Goal: Task Accomplishment & Management: Manage account settings

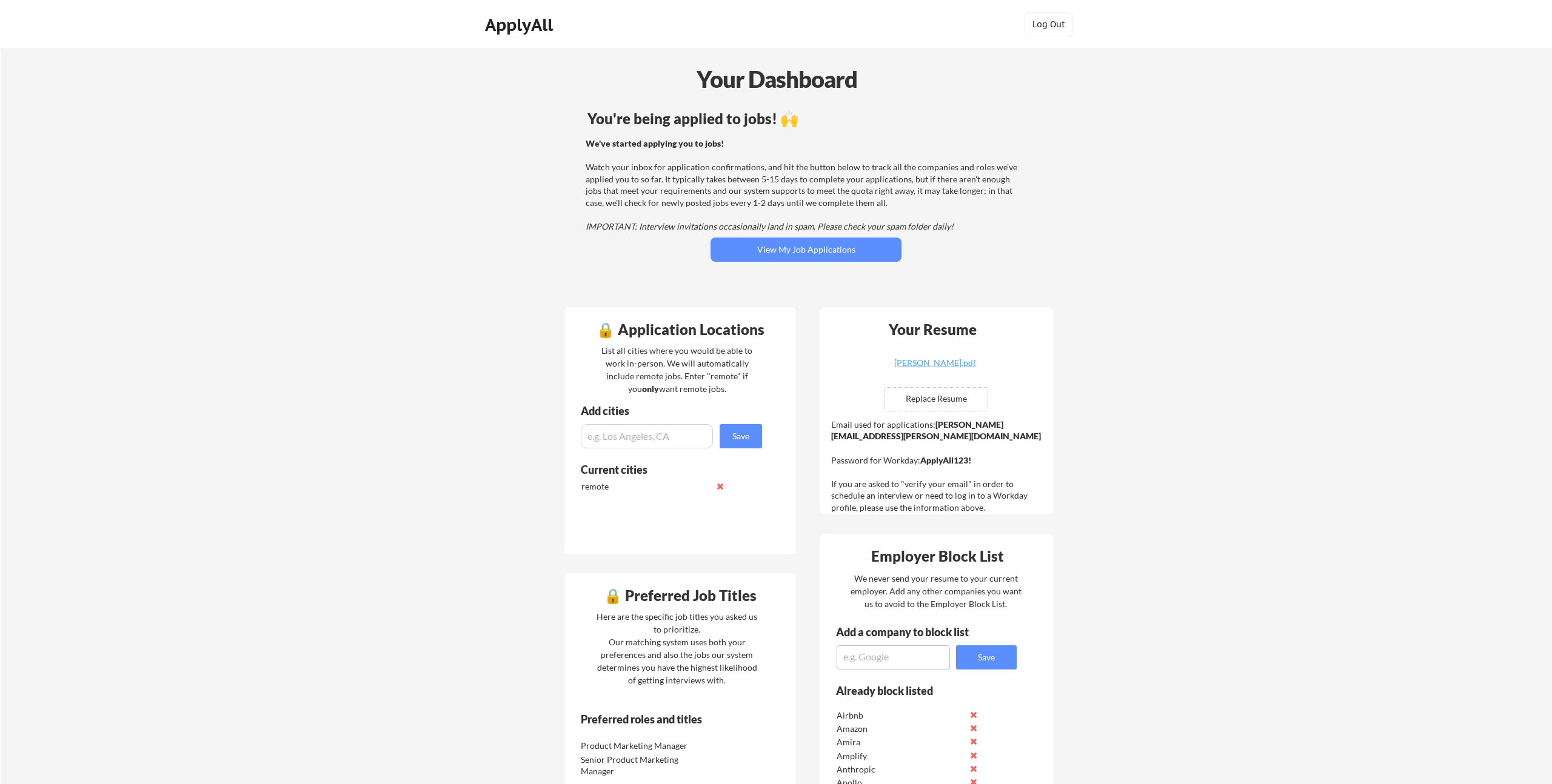
click at [876, 656] on textarea at bounding box center [893, 657] width 114 height 24
type textarea "DBeaver"
click at [993, 663] on button "Save" at bounding box center [986, 657] width 61 height 24
click at [876, 662] on textarea at bounding box center [893, 657] width 114 height 24
type textarea "Prosci"
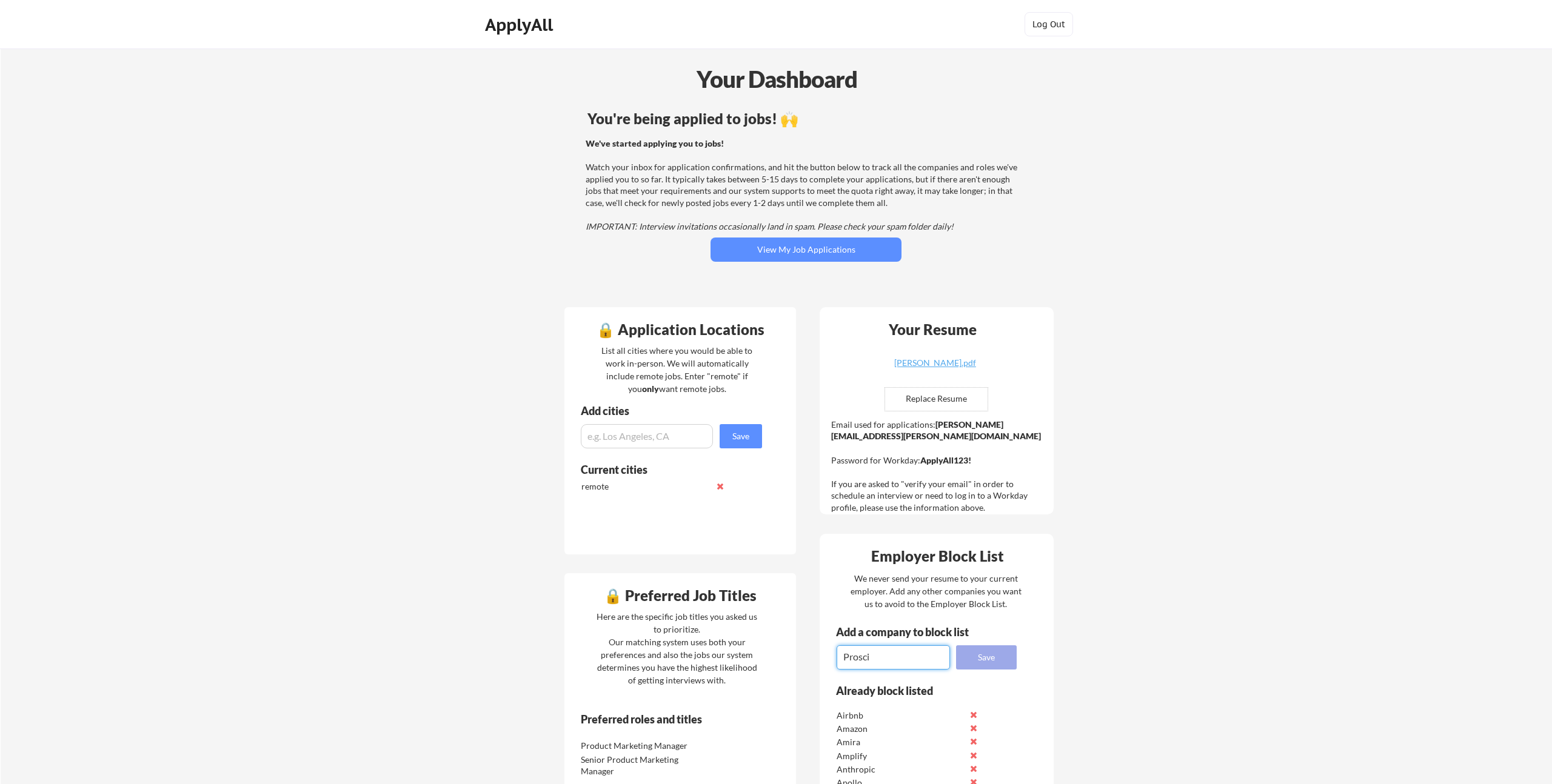
click at [990, 662] on button "Save" at bounding box center [986, 657] width 61 height 24
click at [892, 661] on textarea at bounding box center [893, 657] width 114 height 24
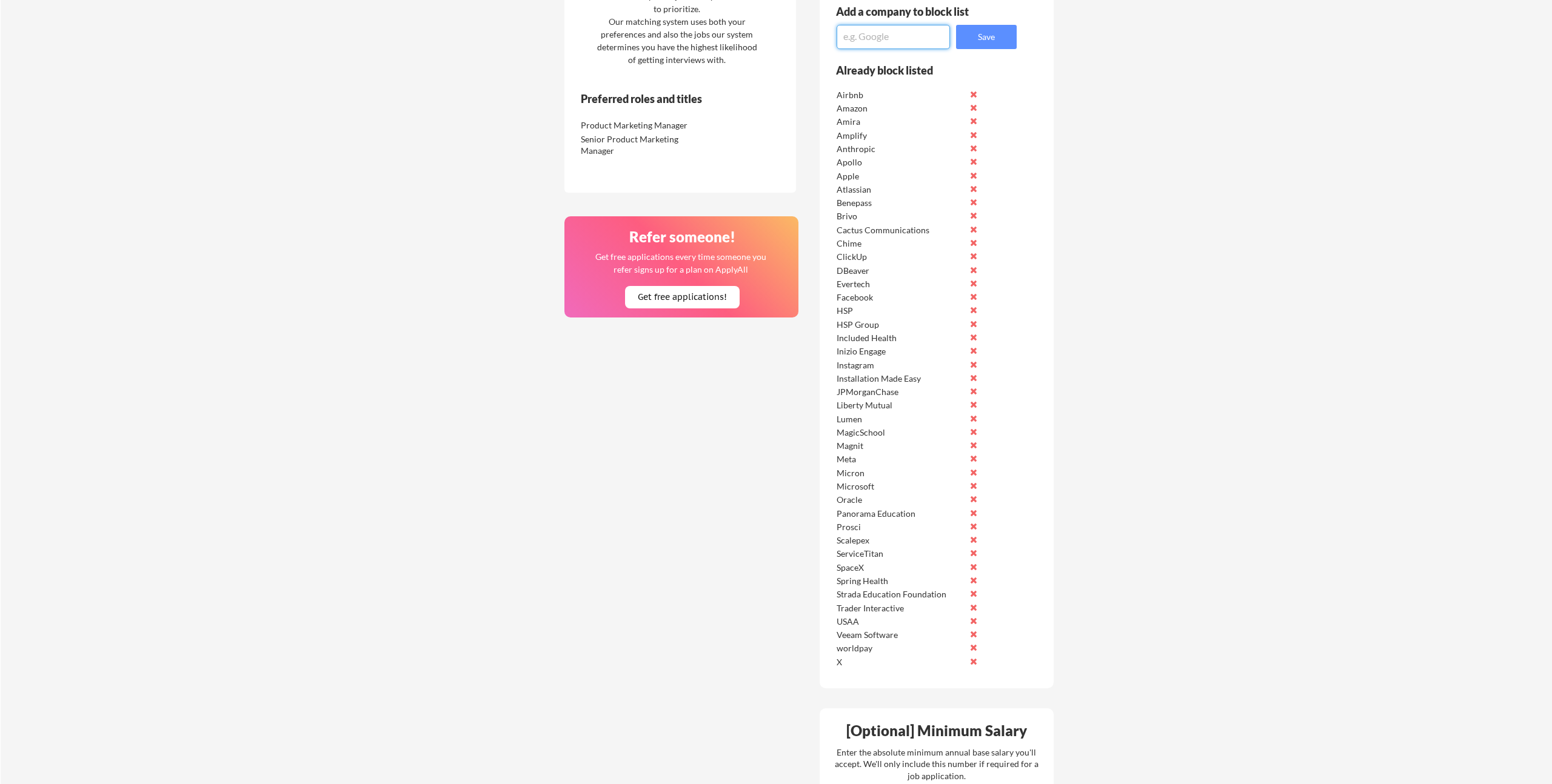
scroll to position [621, 0]
type textarea "Prodoscore"
click at [1000, 45] on button "Save" at bounding box center [986, 36] width 61 height 24
click at [891, 41] on textarea at bounding box center [893, 36] width 114 height 24
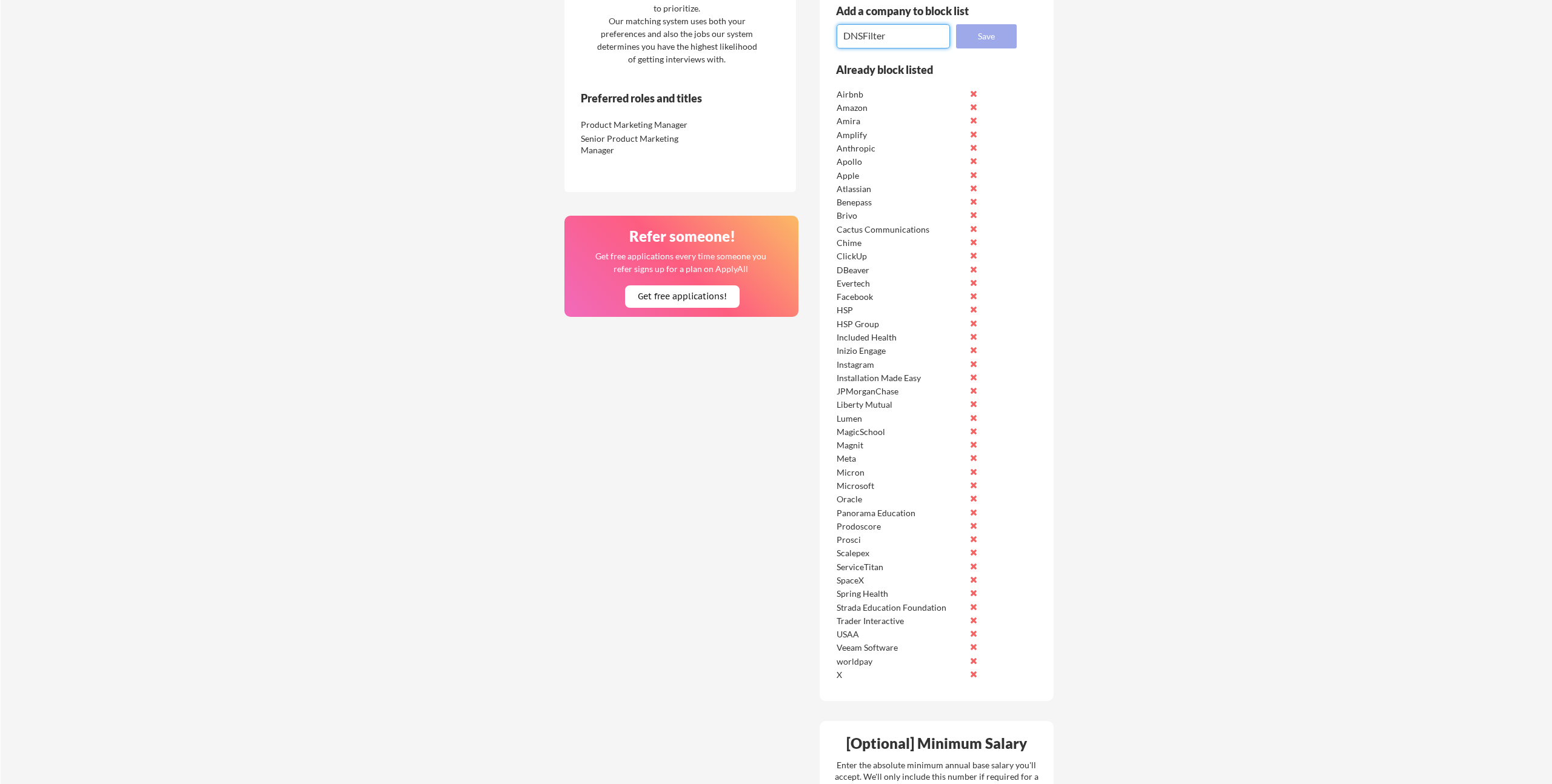
type textarea "DNSFilter"
click at [984, 32] on button "Save" at bounding box center [986, 36] width 61 height 24
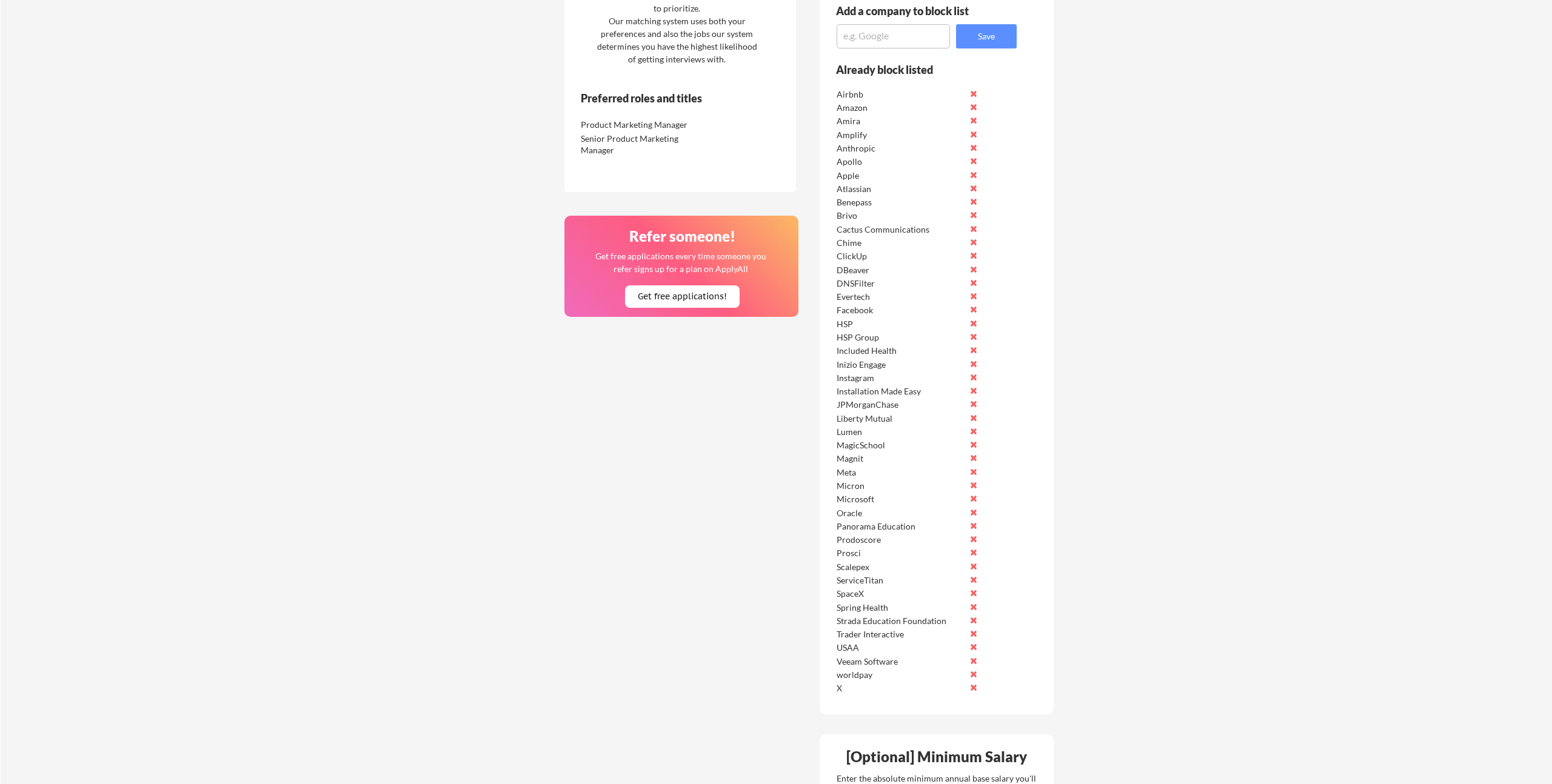
click at [899, 39] on textarea at bounding box center [893, 36] width 114 height 24
click at [894, 35] on textarea "Advisor360" at bounding box center [893, 36] width 114 height 24
paste textarea "°"
type textarea "Advisor360°"
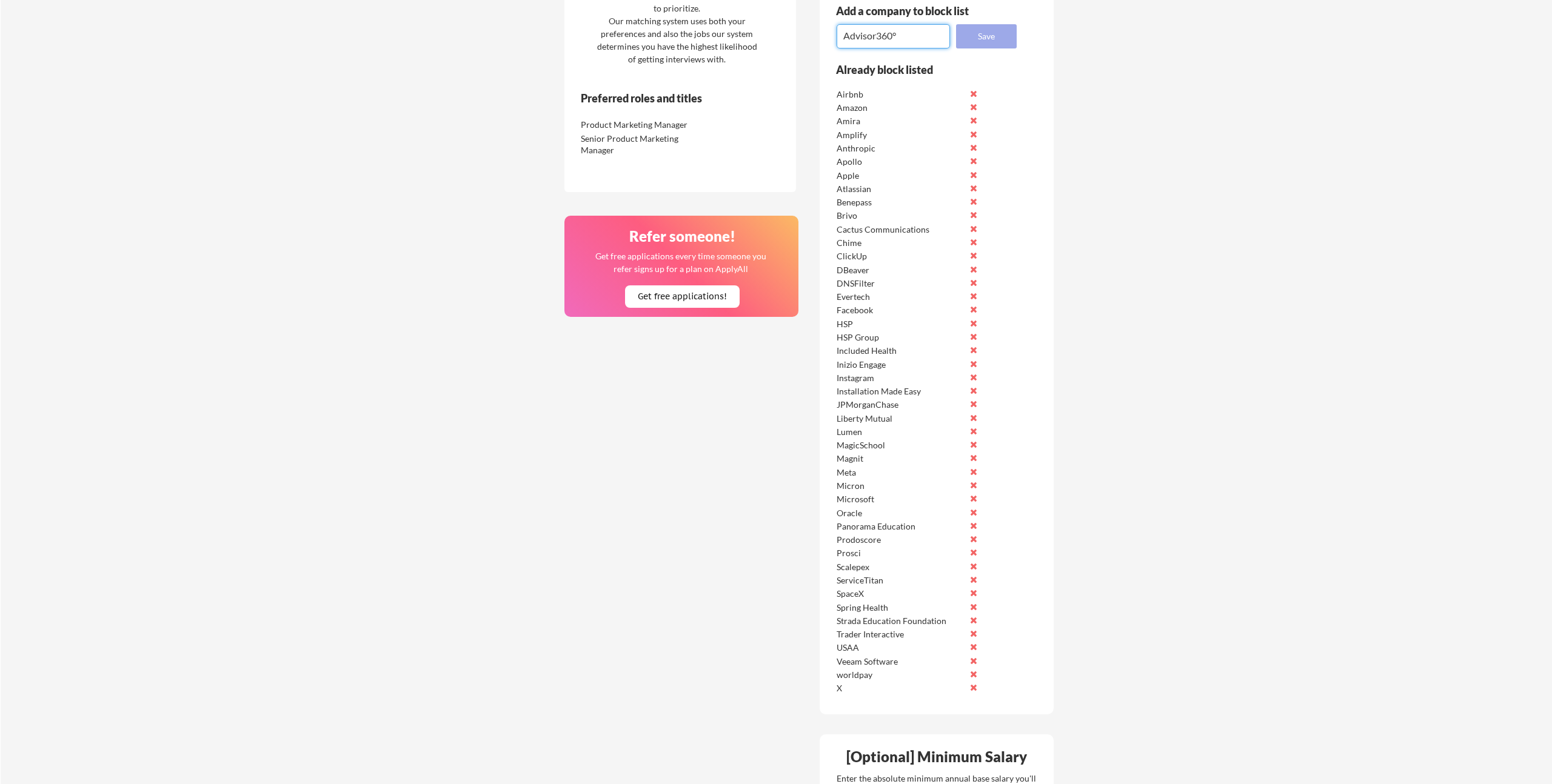
click at [984, 33] on button "Save" at bounding box center [986, 36] width 61 height 24
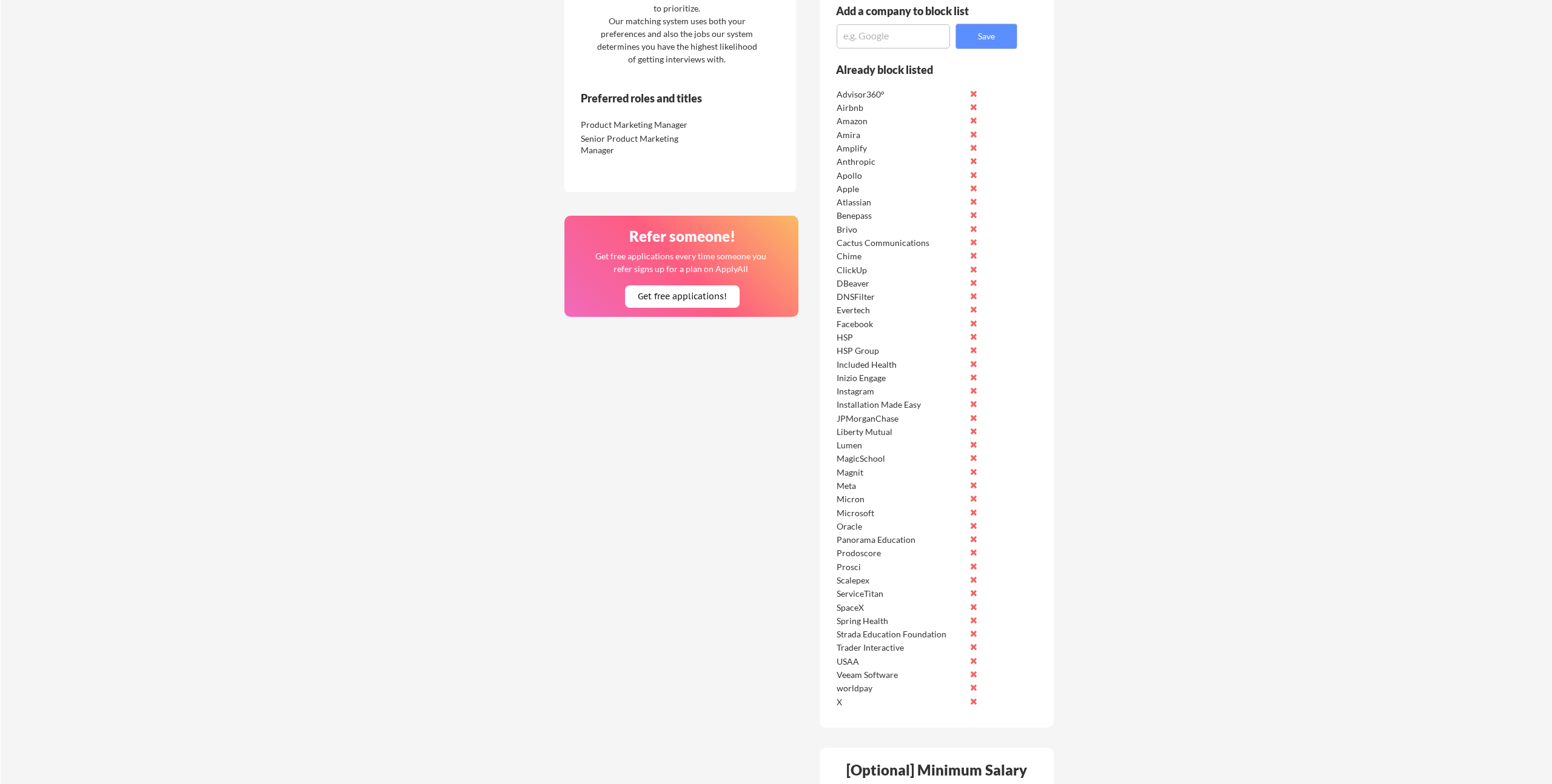
click at [883, 39] on textarea at bounding box center [893, 36] width 114 height 24
paste textarea "HMH"
type textarea "HMH"
click at [993, 32] on button "Save" at bounding box center [986, 36] width 61 height 24
click at [890, 32] on textarea at bounding box center [893, 36] width 114 height 24
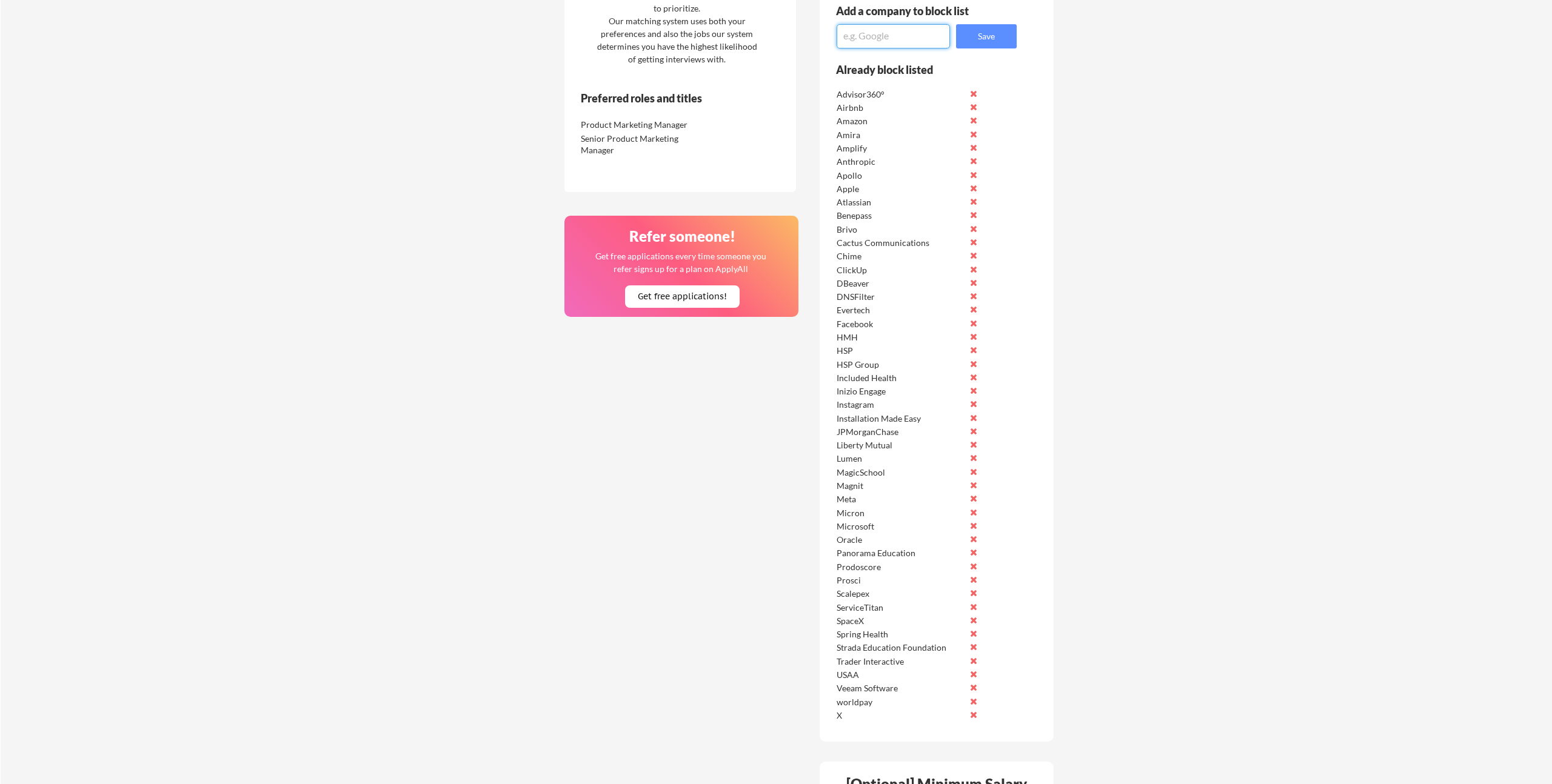
paste textarea "Houghton Mifflin Harcourt"
type textarea "Houghton Mifflin Harcourt"
click at [1005, 40] on button "Save" at bounding box center [986, 36] width 61 height 24
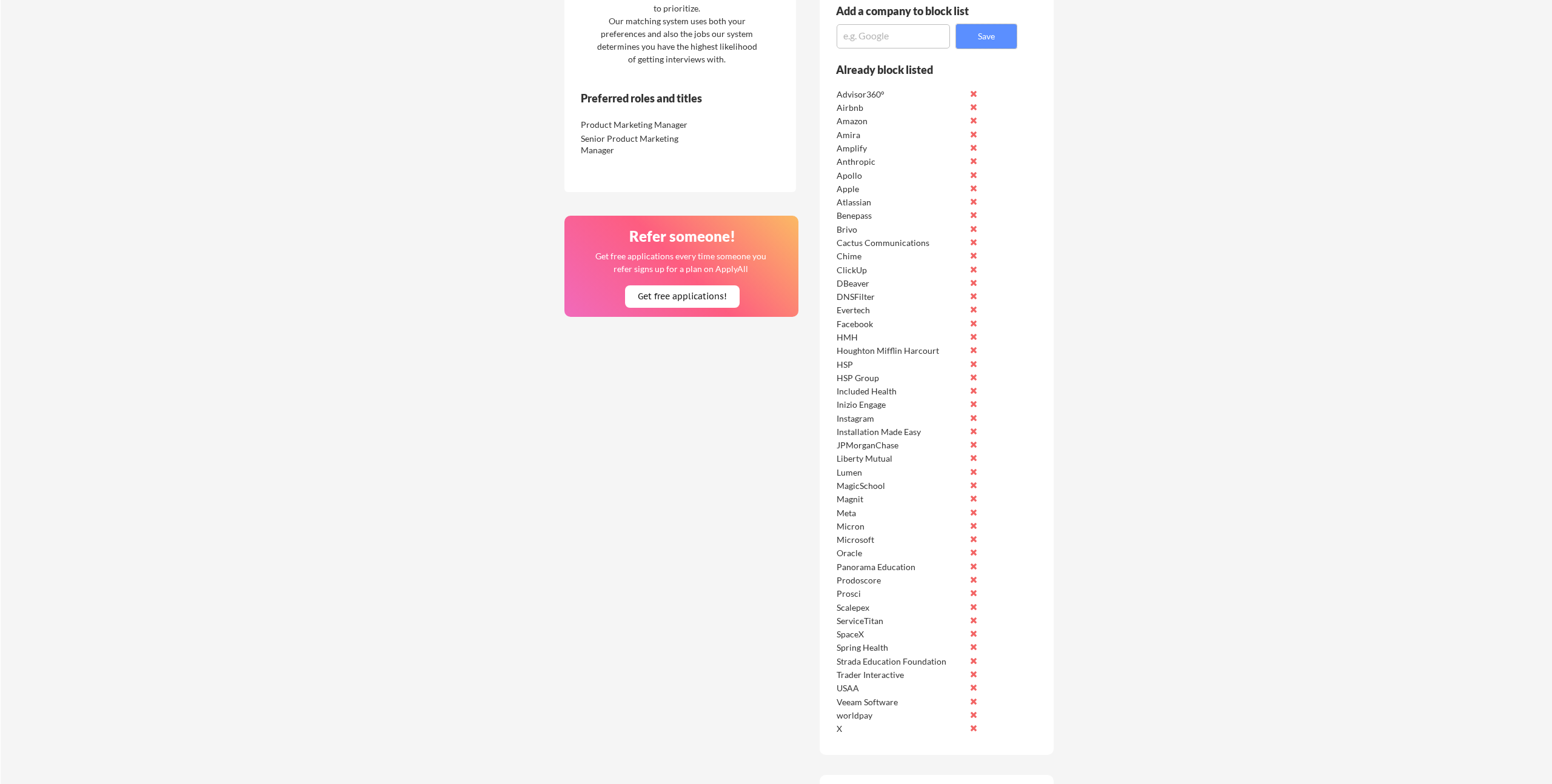
click at [857, 32] on textarea at bounding box center [893, 36] width 114 height 24
type textarea "Proofpoint"
click at [993, 35] on button "Save" at bounding box center [986, 36] width 61 height 24
click at [875, 27] on textarea at bounding box center [893, 36] width 114 height 24
type textarea "Google"
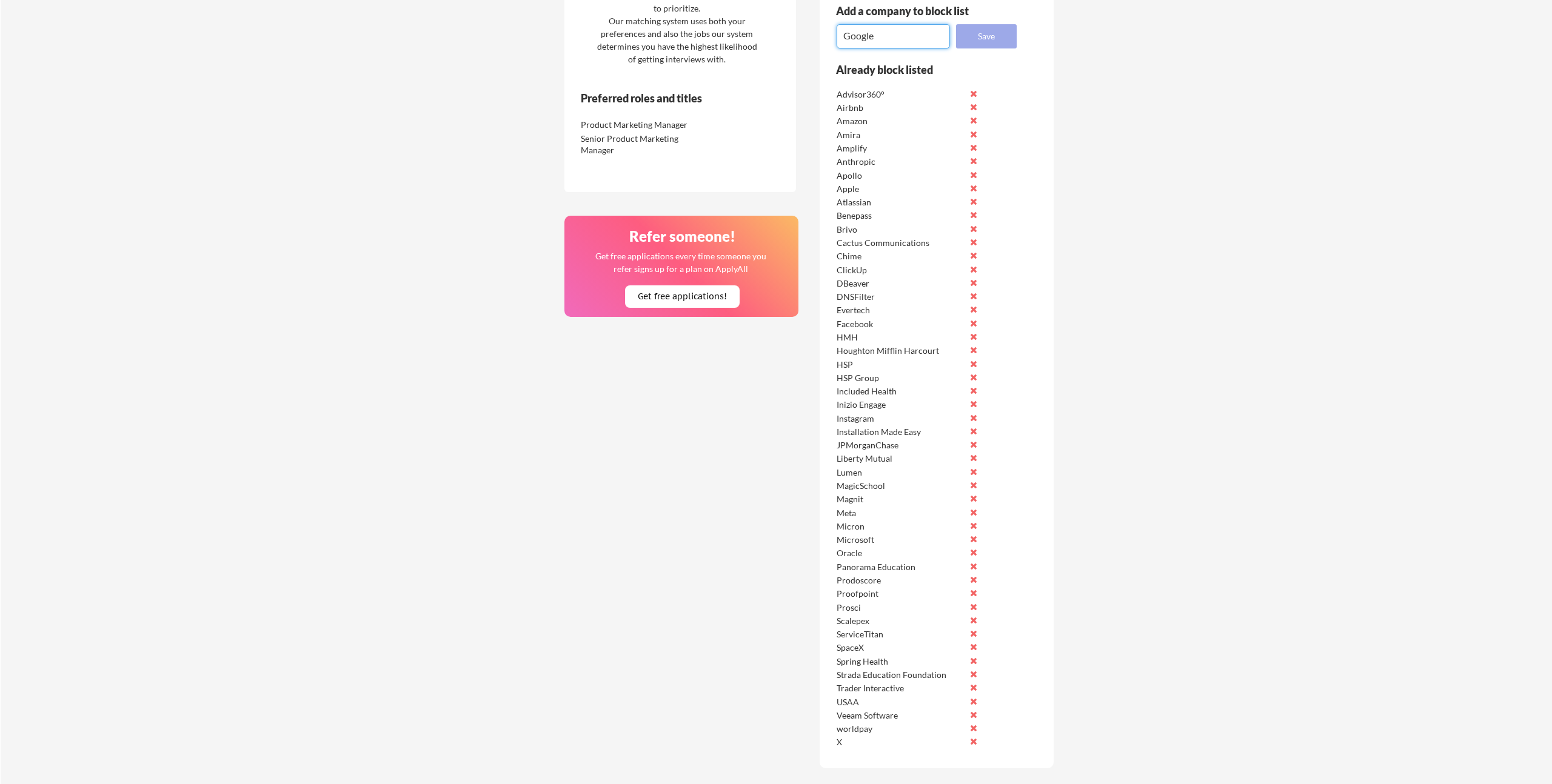
click at [1000, 41] on button "Save" at bounding box center [986, 36] width 61 height 24
click at [912, 27] on textarea at bounding box center [893, 36] width 114 height 24
type textarea "McGraw Hill"
click at [1004, 34] on button "Save" at bounding box center [986, 36] width 61 height 24
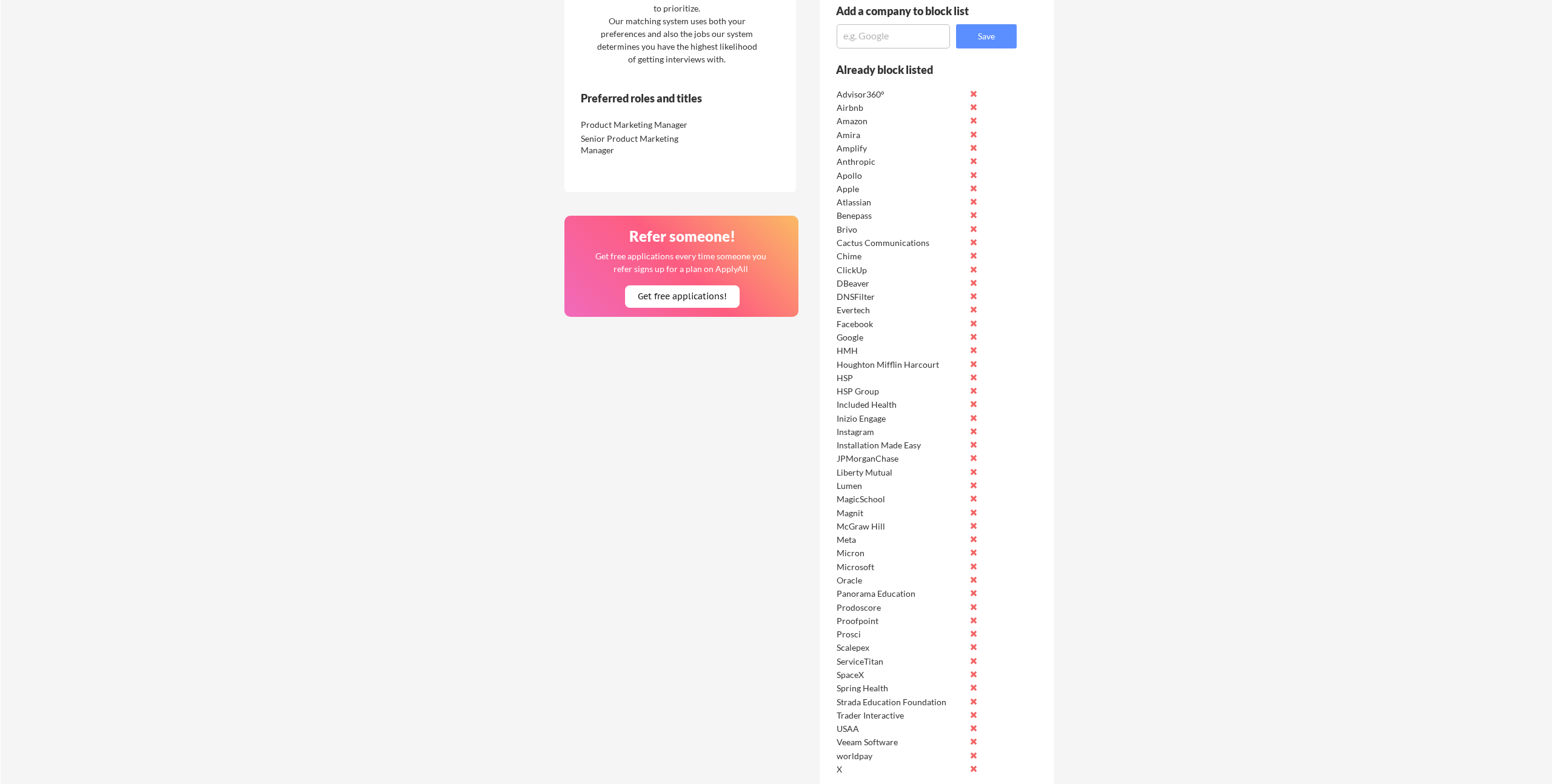
click at [911, 32] on textarea at bounding box center [893, 36] width 114 height 24
type textarea "Nvidia"
click at [983, 39] on button "Save" at bounding box center [986, 36] width 61 height 24
click at [879, 35] on textarea at bounding box center [893, 36] width 114 height 24
type textarea "Eventbrite"
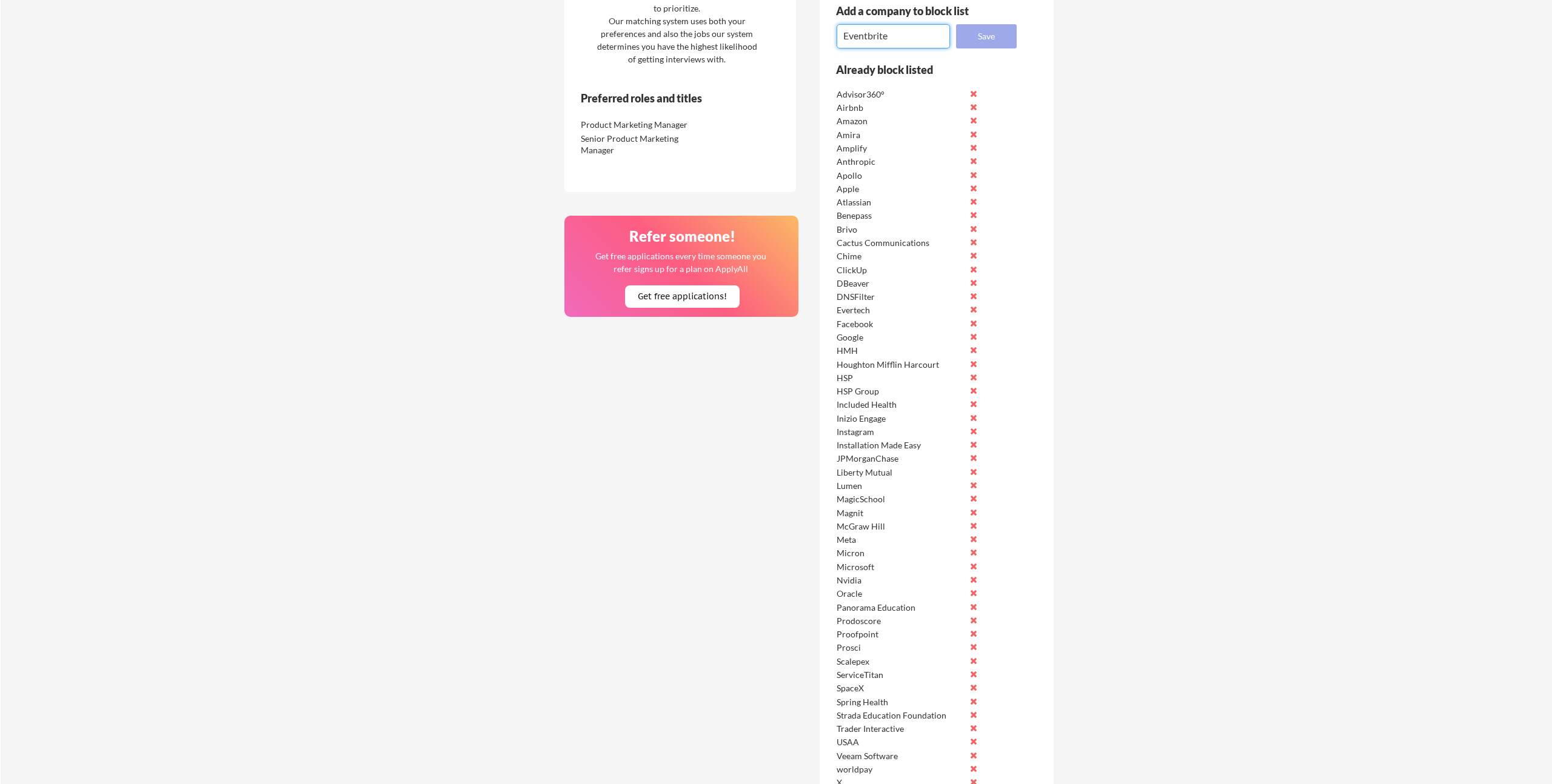
click at [976, 37] on button "Save" at bounding box center [986, 36] width 61 height 24
click at [899, 32] on textarea at bounding box center [893, 36] width 114 height 24
type textarea "Personify Health"
click at [980, 41] on button "Save" at bounding box center [986, 36] width 61 height 24
